Goal: Transaction & Acquisition: Purchase product/service

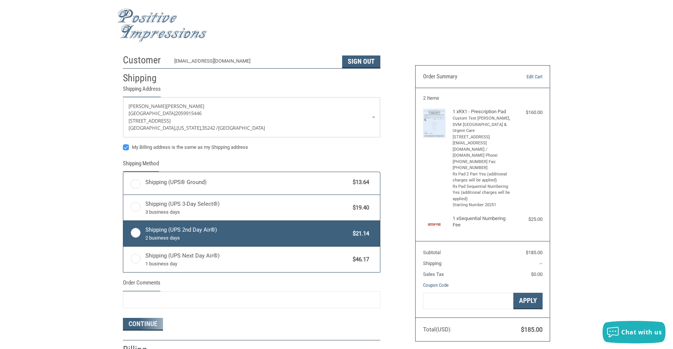
radio input "true"
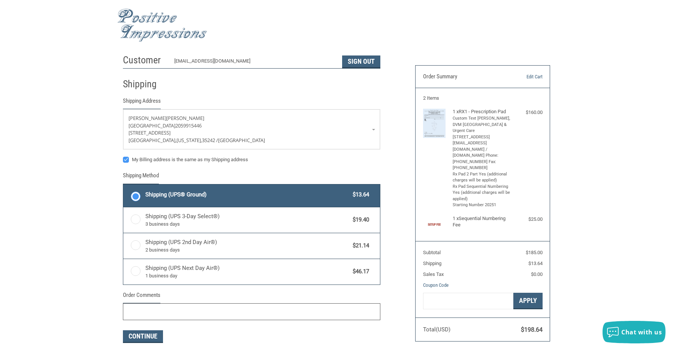
click at [162, 310] on input "Order Comments" at bounding box center [251, 311] width 257 height 17
drag, startPoint x: 175, startPoint y: 318, endPoint x: 352, endPoint y: 313, distance: 177.3
click at [352, 313] on input "PLEASE REACH OUT REGARDING HOW WE CAN PROVIDE THE LICENSING NUMBERS" at bounding box center [251, 311] width 257 height 17
type input "PLEASE REACH OUT REGARDING HOW WE CAN PROVIDE THE LICENSING NUMBERS, THANK YOU."
click at [127, 341] on button "Continue" at bounding box center [143, 336] width 40 height 13
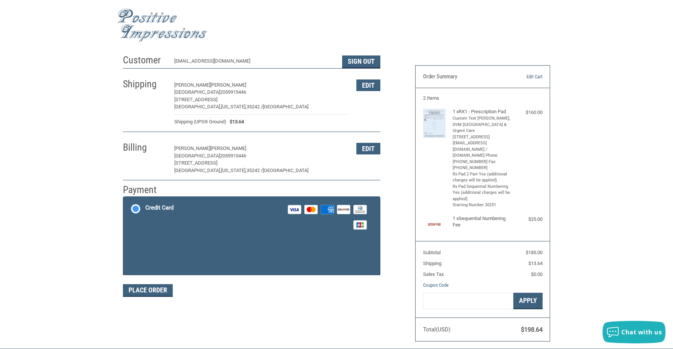
scroll to position [7, 0]
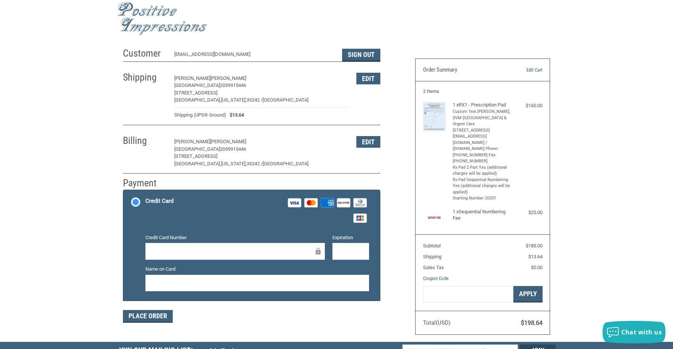
click at [111, 260] on div "Customer [EMAIL_ADDRESS][DOMAIN_NAME] Sign Out Shipping [PERSON_NAME] [GEOGRAPH…" at bounding box center [336, 193] width 673 height 298
click at [162, 244] on div at bounding box center [235, 251] width 180 height 17
click at [320, 251] on icon at bounding box center [318, 251] width 5 height 7
click at [142, 317] on button "Place Order" at bounding box center [148, 316] width 50 height 13
